Goal: Connect with others: Connect with others

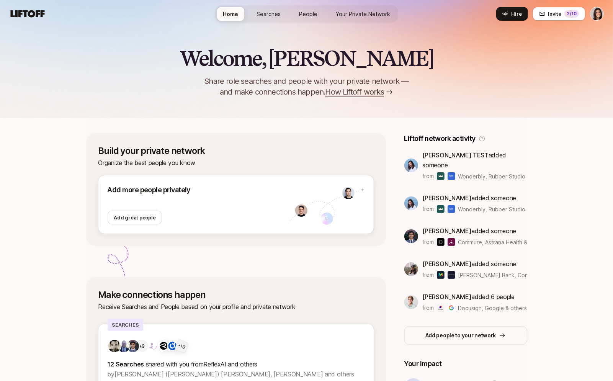
click at [387, 7] on link "Your Private Network" at bounding box center [363, 14] width 67 height 14
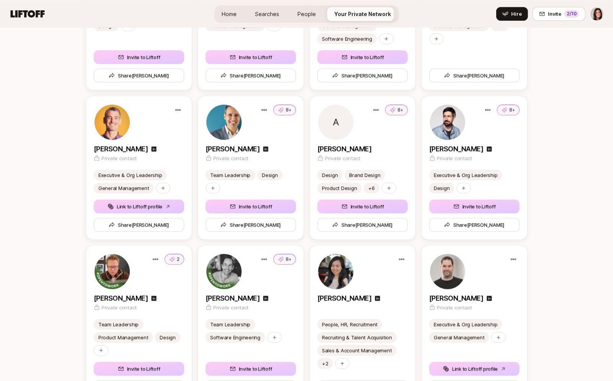
scroll to position [1761, 0]
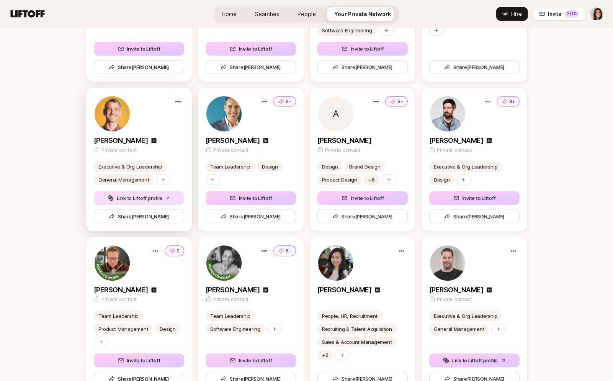
click at [162, 198] on button "Link to Liftoff profile" at bounding box center [139, 198] width 90 height 14
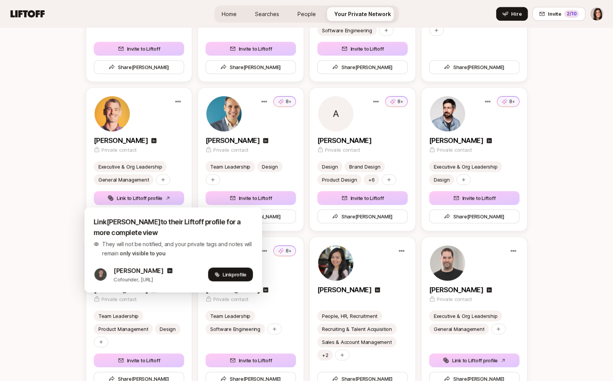
click at [231, 276] on span "Link profile" at bounding box center [235, 275] width 24 height 8
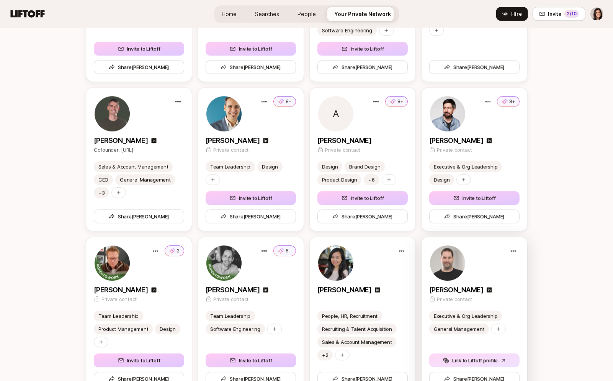
click at [485, 362] on button "Link to Liftoff profile" at bounding box center [475, 361] width 90 height 14
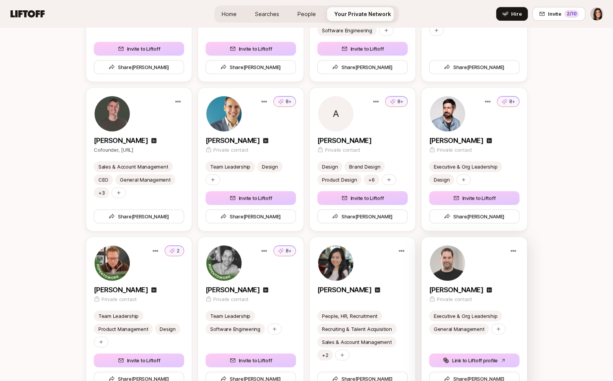
click at [480, 287] on div "[PERSON_NAME]" at bounding box center [475, 290] width 90 height 11
